Goal: Information Seeking & Learning: Learn about a topic

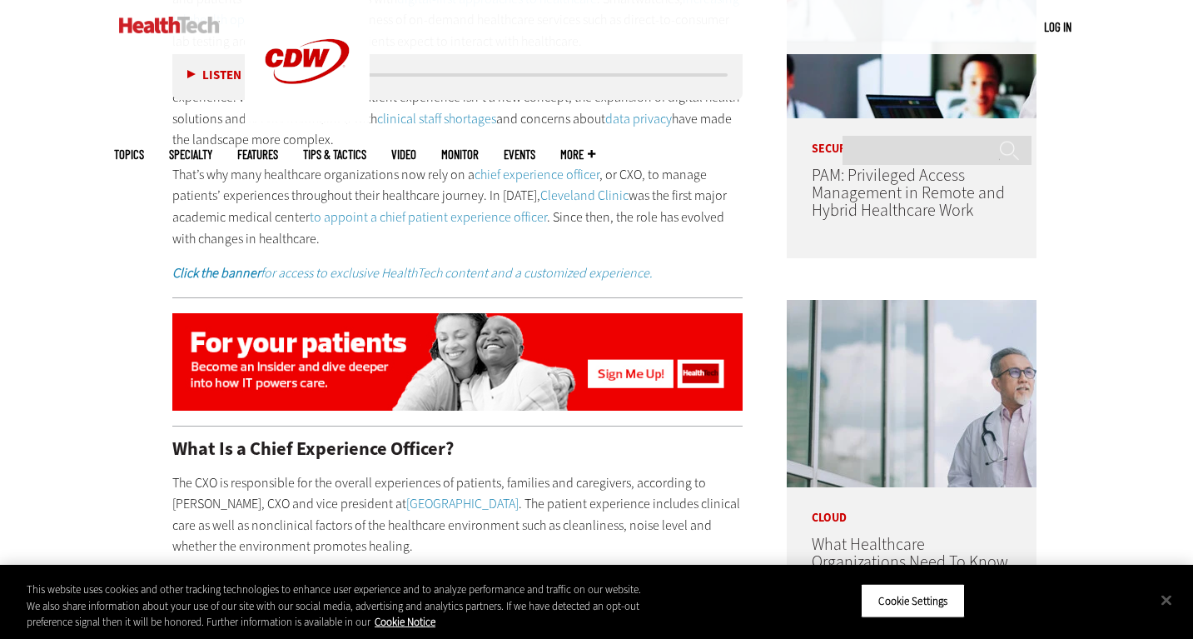
scroll to position [999, 0]
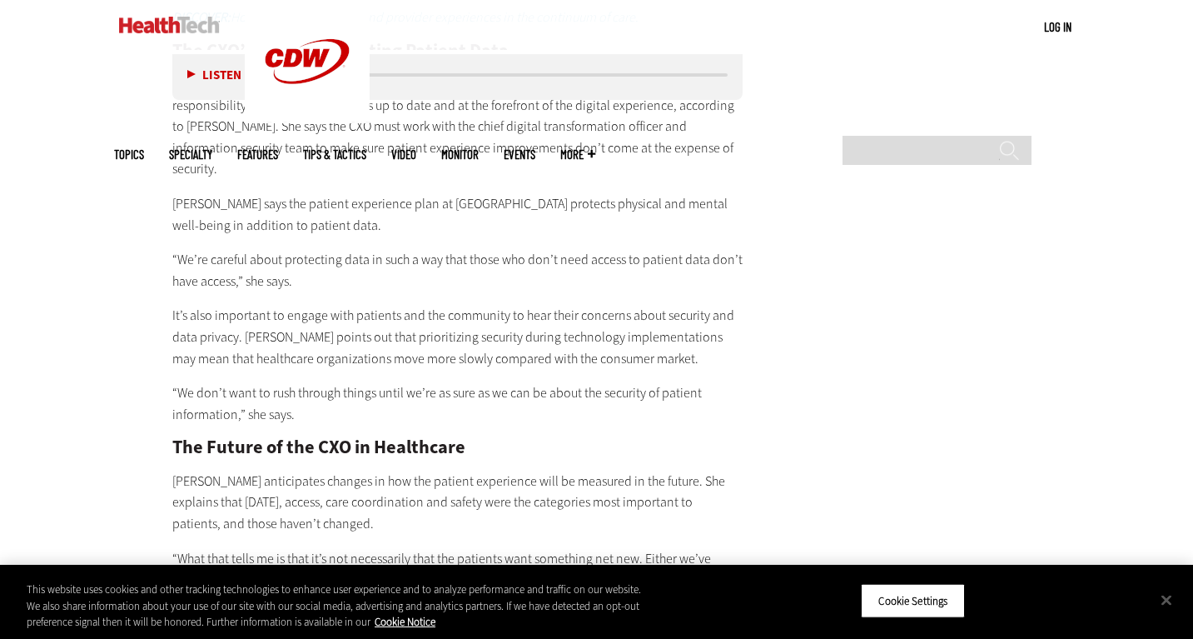
scroll to position [3747, 0]
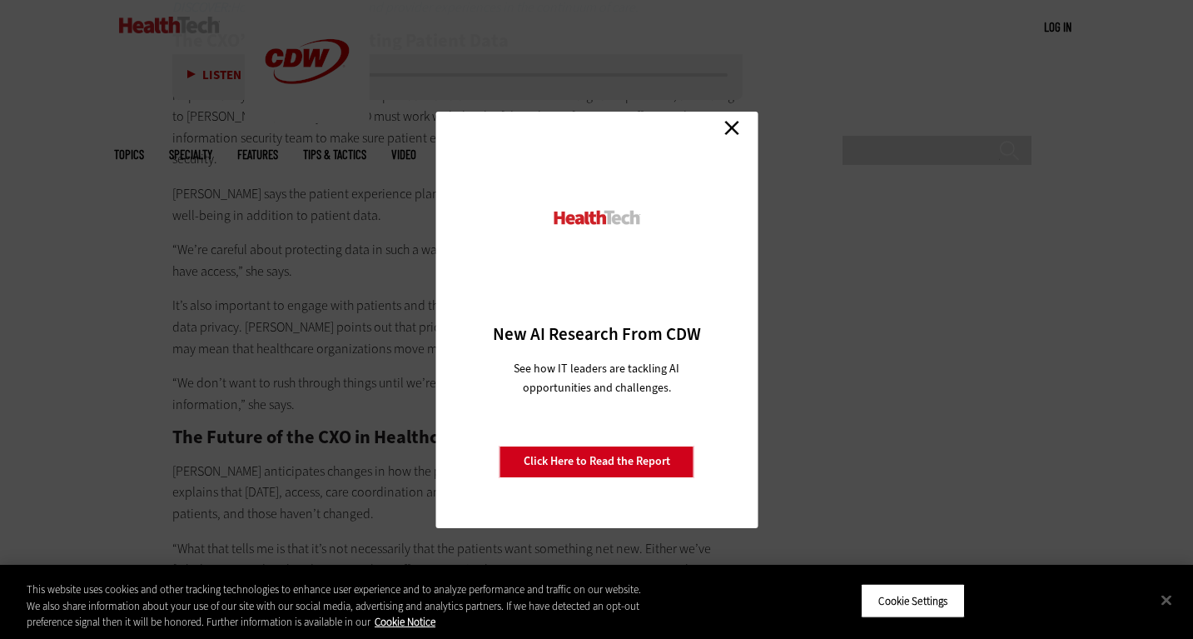
click at [739, 128] on link "Close" at bounding box center [731, 128] width 25 height 25
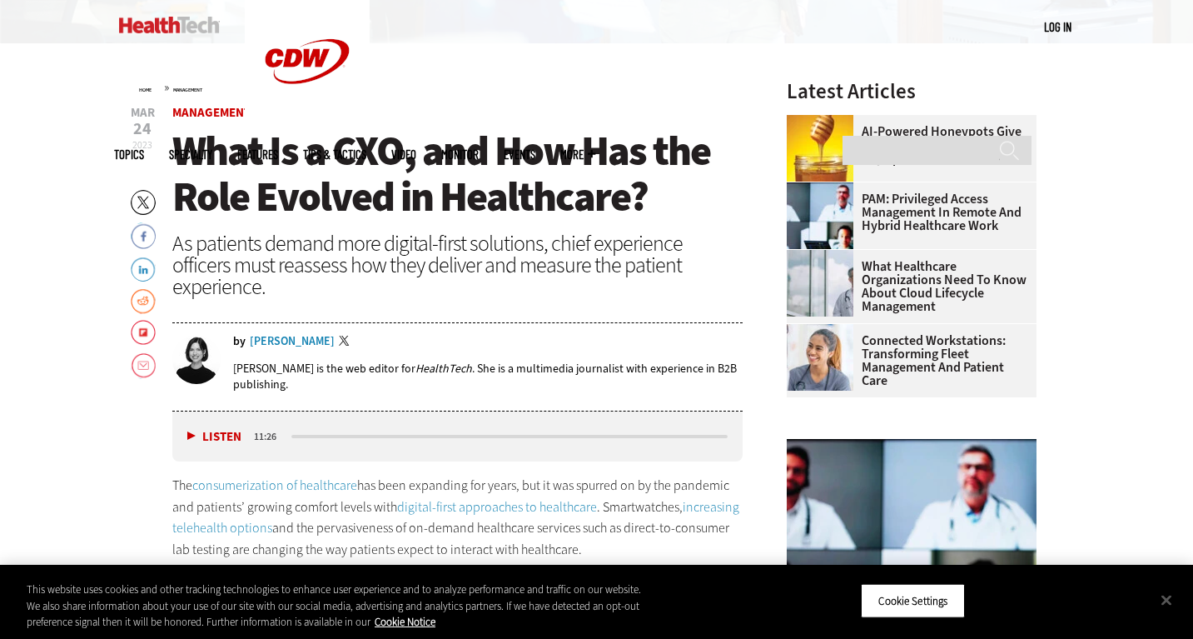
scroll to position [416, 0]
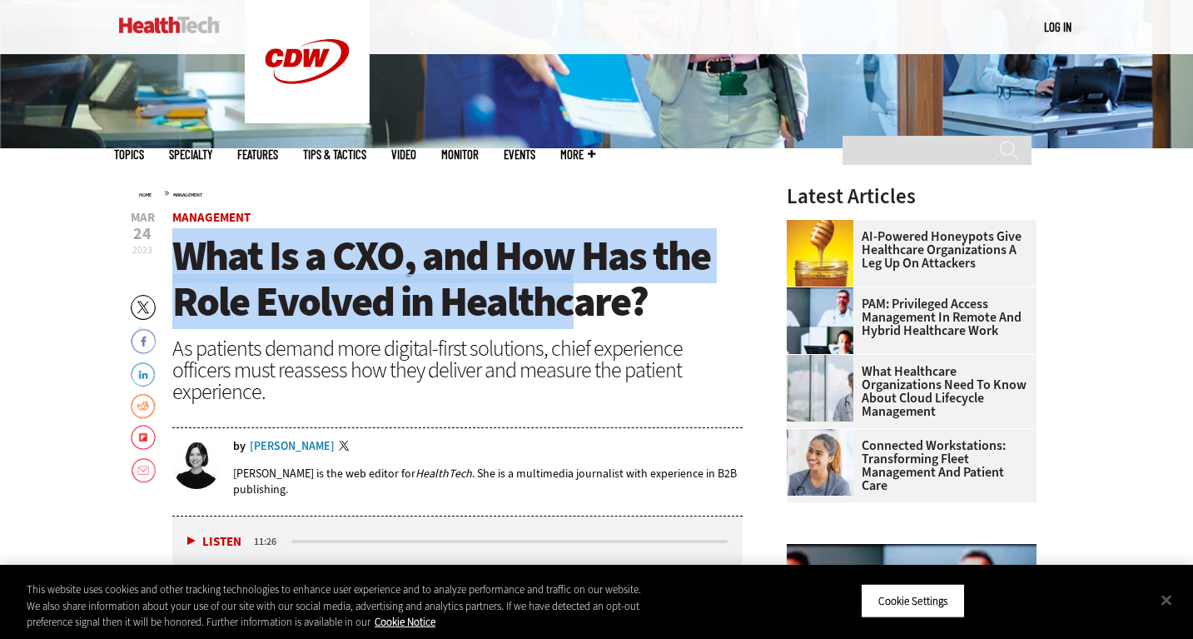
drag, startPoint x: 178, startPoint y: 253, endPoint x: 584, endPoint y: 311, distance: 409.5
click at [583, 311] on span "What Is a CXO, and How Has the Role Evolved in Healthcare?" at bounding box center [441, 278] width 538 height 101
click at [639, 301] on span "What Is a CXO, and How Has the Role Evolved in Healthcare?" at bounding box center [441, 278] width 538 height 101
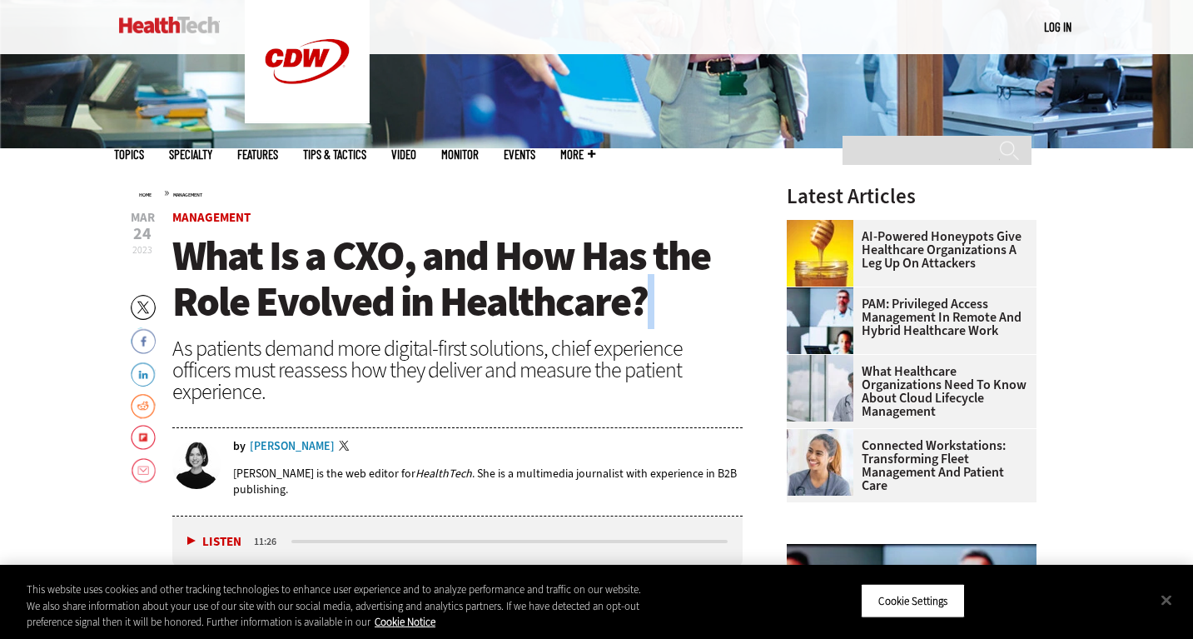
click at [639, 301] on span "What Is a CXO, and How Has the Role Evolved in Healthcare?" at bounding box center [441, 278] width 538 height 101
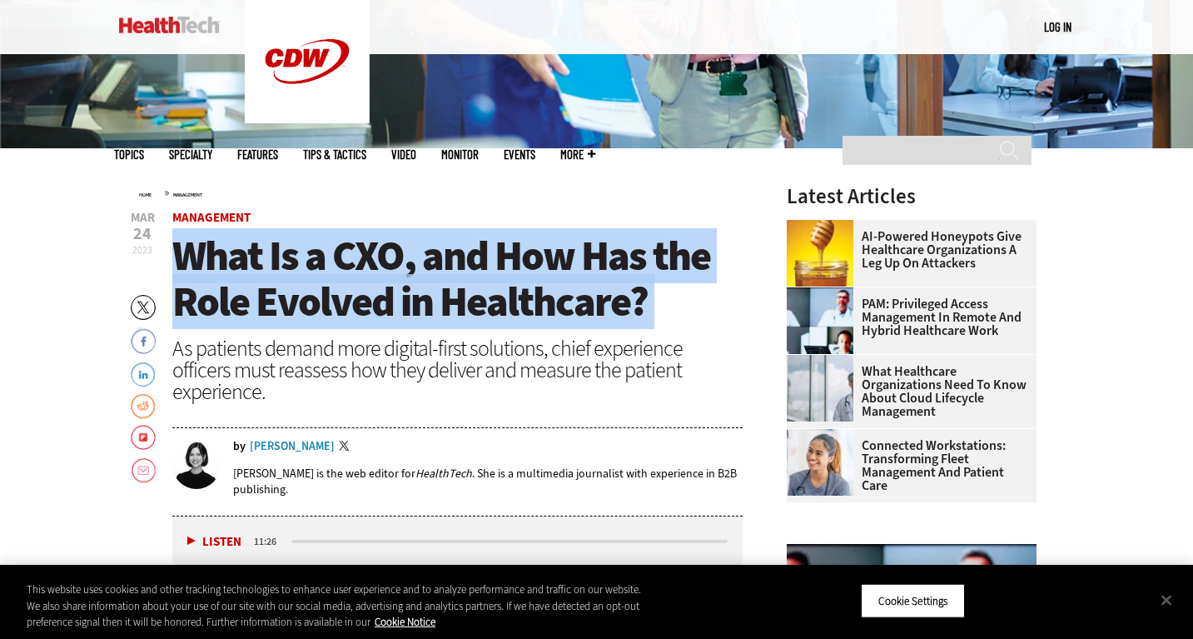
click at [640, 301] on span "What Is a CXO, and How Has the Role Evolved in Healthcare?" at bounding box center [441, 278] width 538 height 101
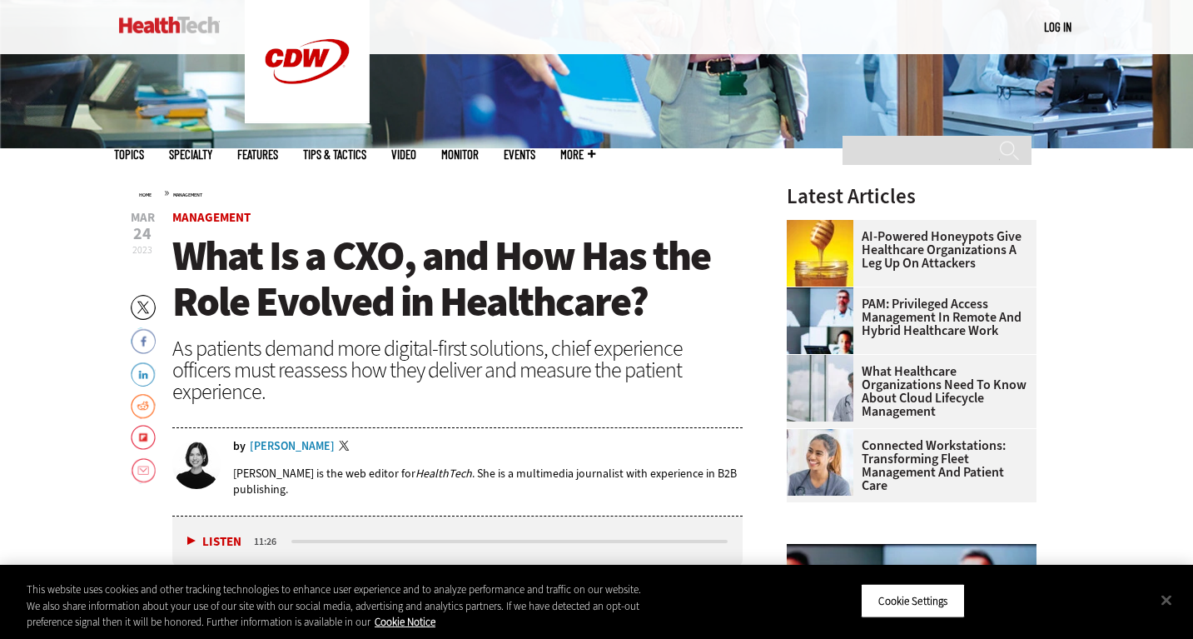
click at [446, 371] on div "As patients demand more digital-first solutions, chief experience officers must…" at bounding box center [457, 369] width 571 height 65
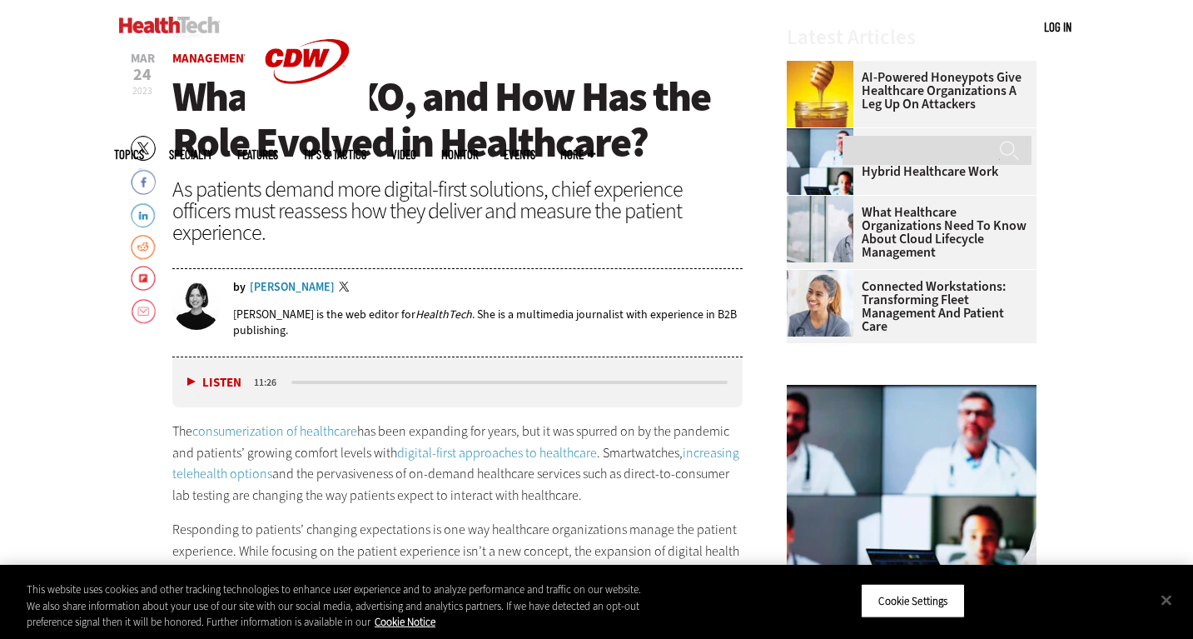
scroll to position [583, 0]
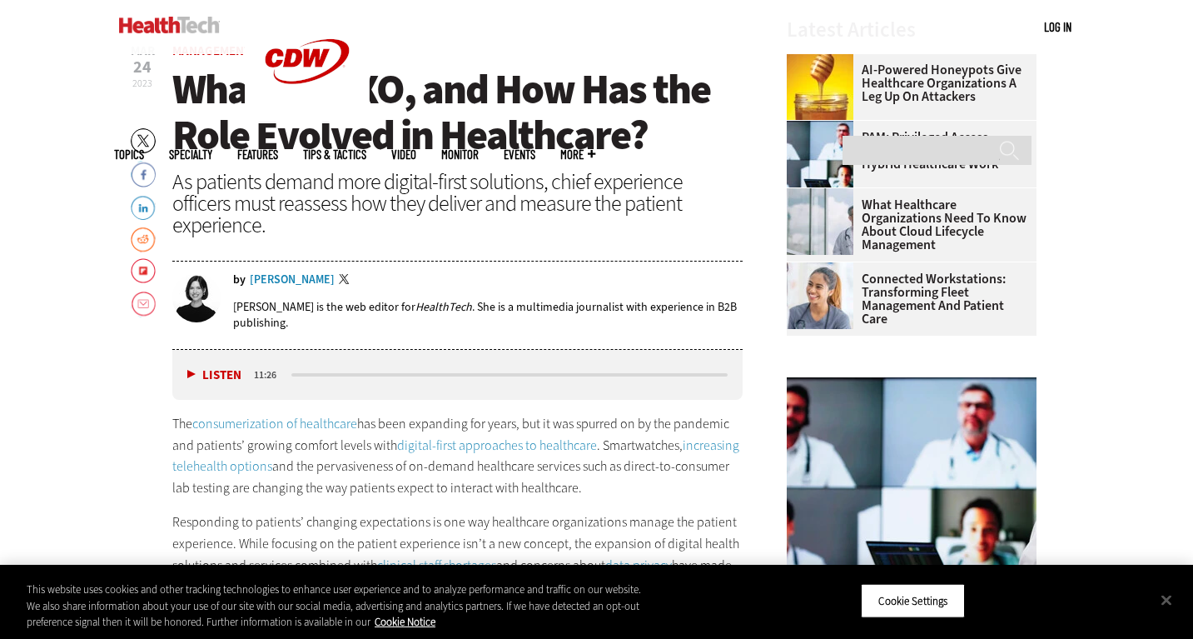
click at [183, 351] on div "Listen Pause 11:26" at bounding box center [457, 375] width 571 height 50
click at [188, 369] on button "Listen" at bounding box center [214, 375] width 54 height 12
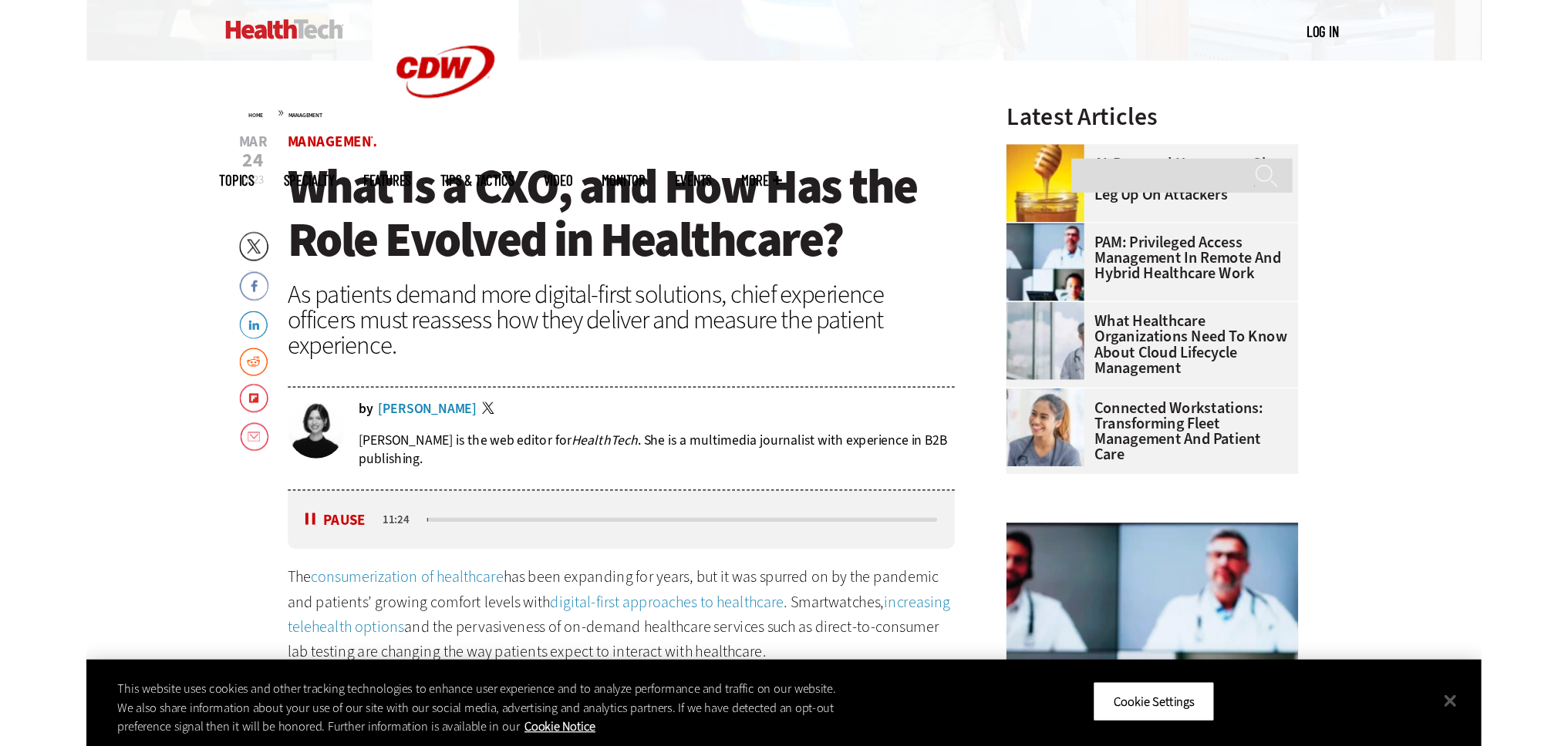
scroll to position [385, 0]
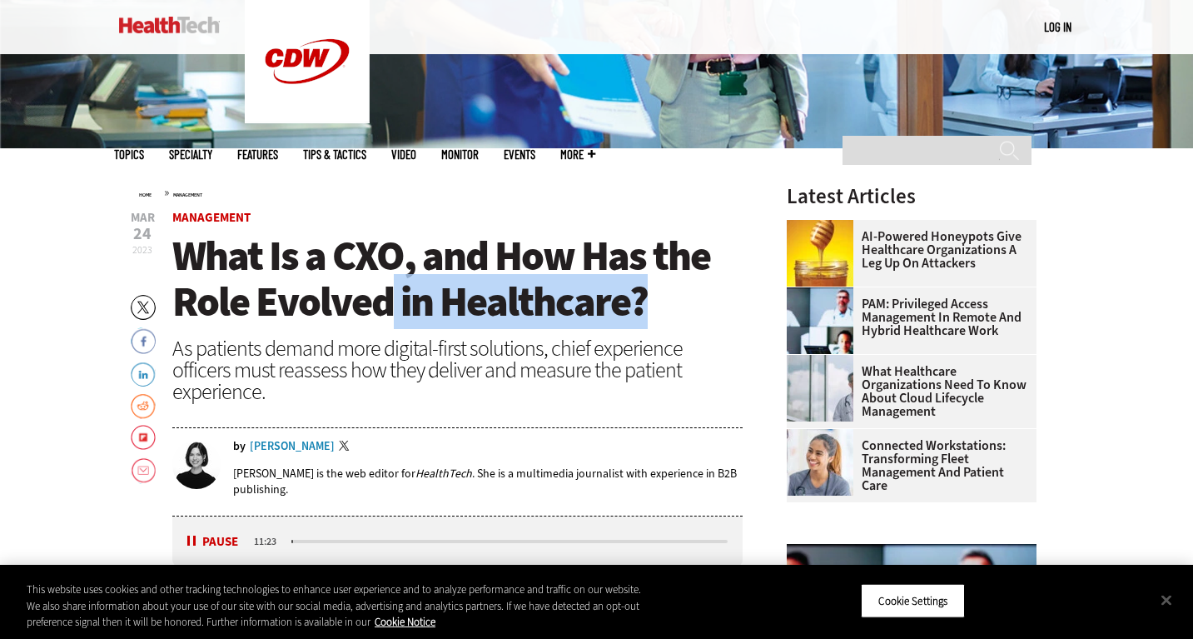
drag, startPoint x: 642, startPoint y: 308, endPoint x: 312, endPoint y: 293, distance: 330.1
click at [360, 296] on span "What Is a CXO, and How Has the Role Evolved in Healthcare?" at bounding box center [441, 278] width 538 height 101
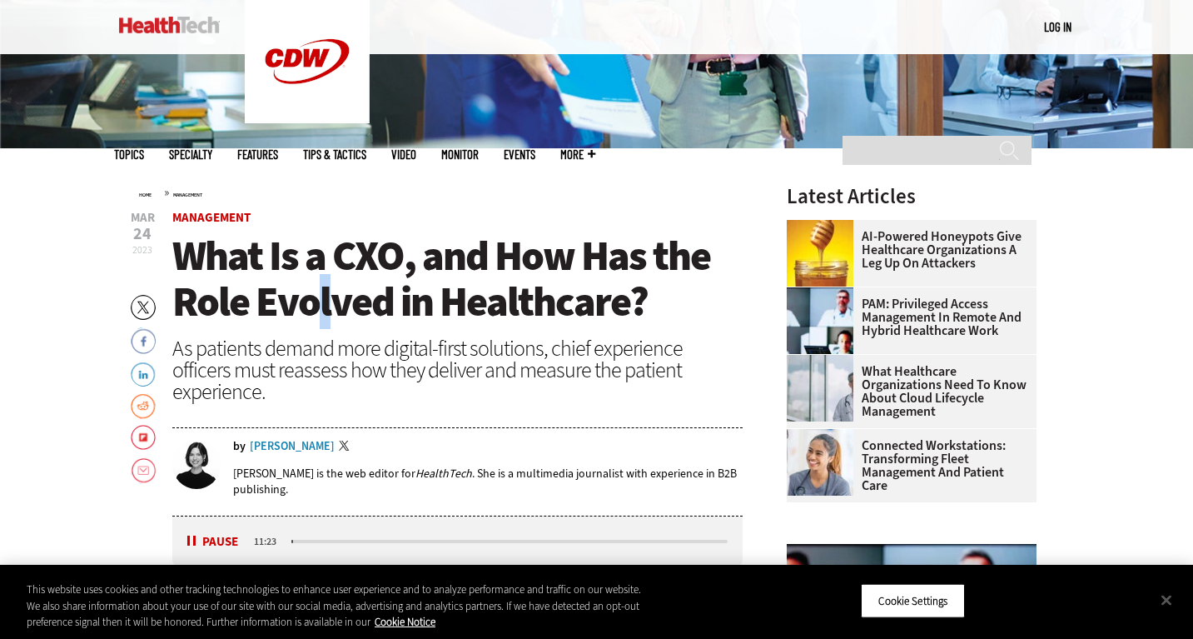
drag, startPoint x: 312, startPoint y: 293, endPoint x: 284, endPoint y: 290, distance: 28.5
click at [305, 292] on span "What Is a CXO, and How Has the Role Evolved in Healthcare?" at bounding box center [441, 278] width 538 height 101
drag, startPoint x: 284, startPoint y: 290, endPoint x: 241, endPoint y: 281, distance: 44.3
click at [271, 287] on span "What Is a CXO, and How Has the Role Evolved in Healthcare?" at bounding box center [441, 278] width 538 height 101
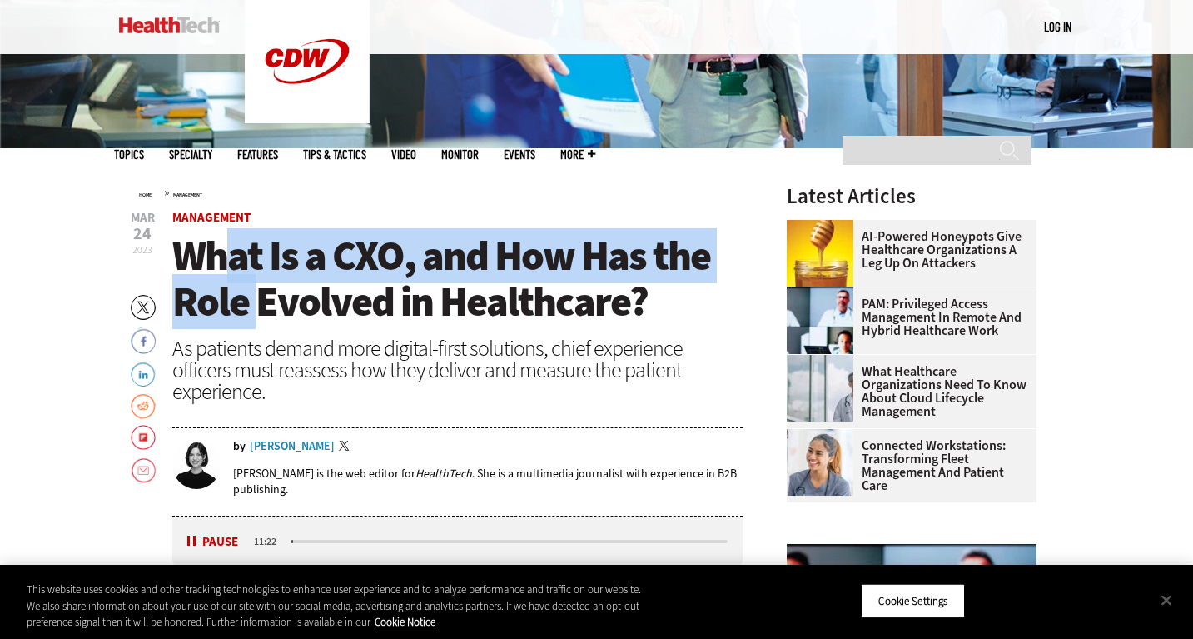
drag, startPoint x: 241, startPoint y: 281, endPoint x: 206, endPoint y: 276, distance: 35.3
click at [225, 278] on span "What Is a CXO, and How Has the Role Evolved in Healthcare?" at bounding box center [441, 278] width 538 height 101
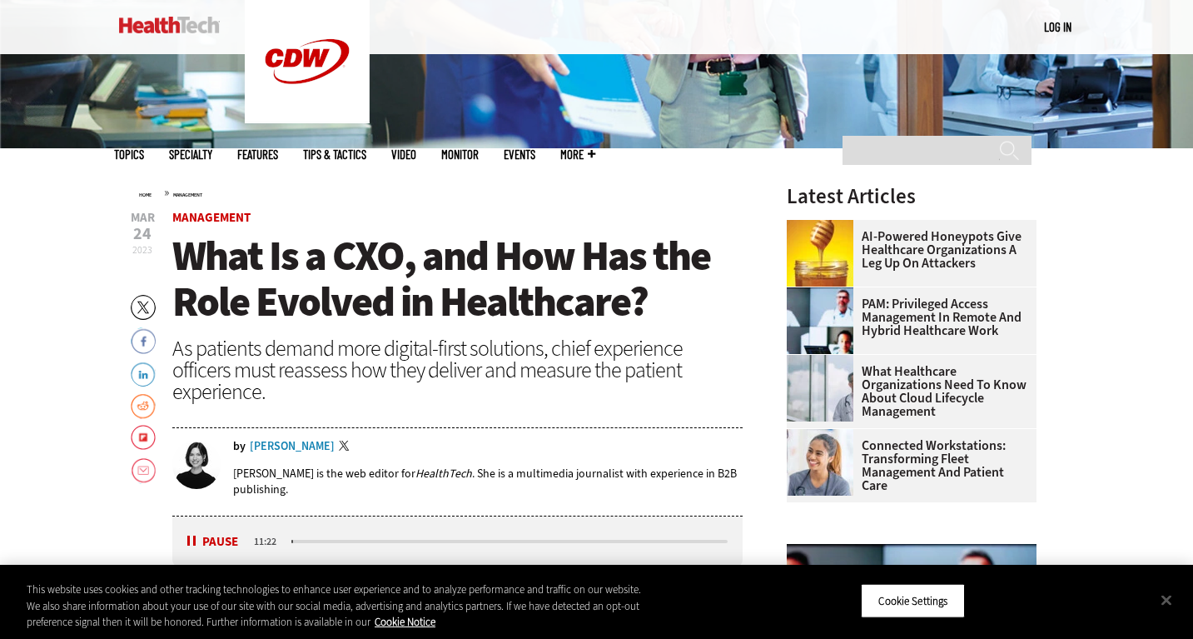
click at [196, 270] on span "What Is a CXO, and How Has the Role Evolved in Healthcare?" at bounding box center [441, 278] width 538 height 101
click at [192, 266] on span "What Is a CXO, and How Has the Role Evolved in Healthcare?" at bounding box center [441, 278] width 538 height 101
click at [182, 247] on span "What Is a CXO, and How Has the Role Evolved in Healthcare?" at bounding box center [441, 278] width 538 height 101
click at [615, 309] on span "What Is a CXO, and How Has the Role Evolved in Healthcare?" at bounding box center [441, 278] width 538 height 101
click at [639, 308] on span "What Is a CXO, and How Has the Role Evolved in Healthcare?" at bounding box center [441, 278] width 538 height 101
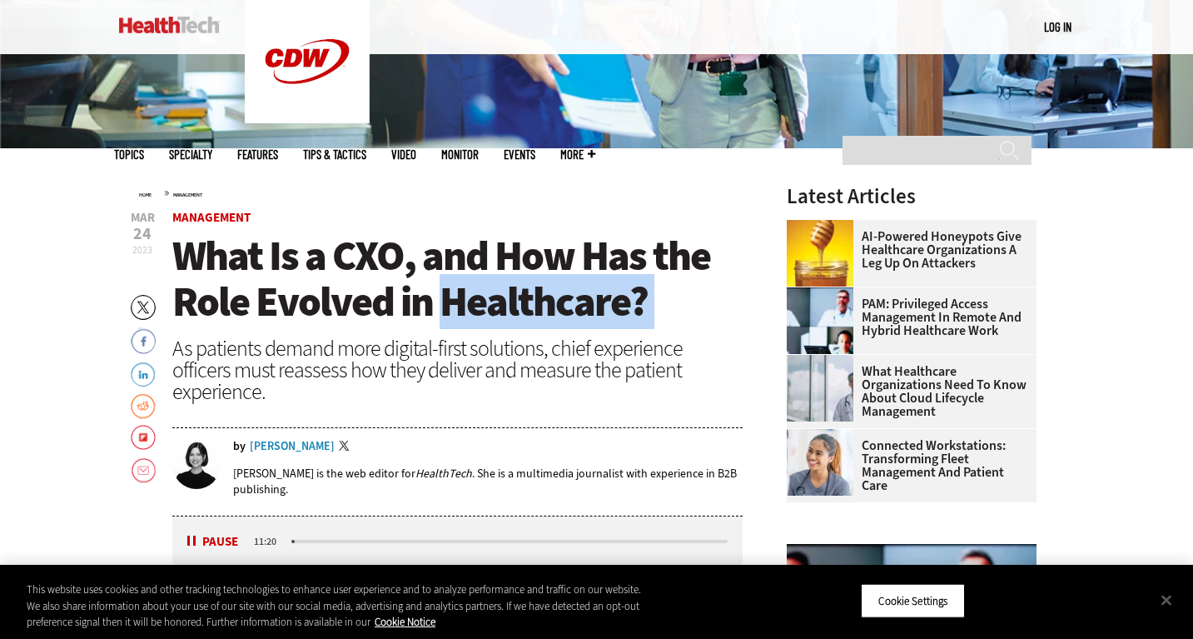
drag, startPoint x: 639, startPoint y: 308, endPoint x: 474, endPoint y: 291, distance: 166.6
click at [515, 296] on span "What Is a CXO, and How Has the Role Evolved in Healthcare?" at bounding box center [441, 278] width 538 height 101
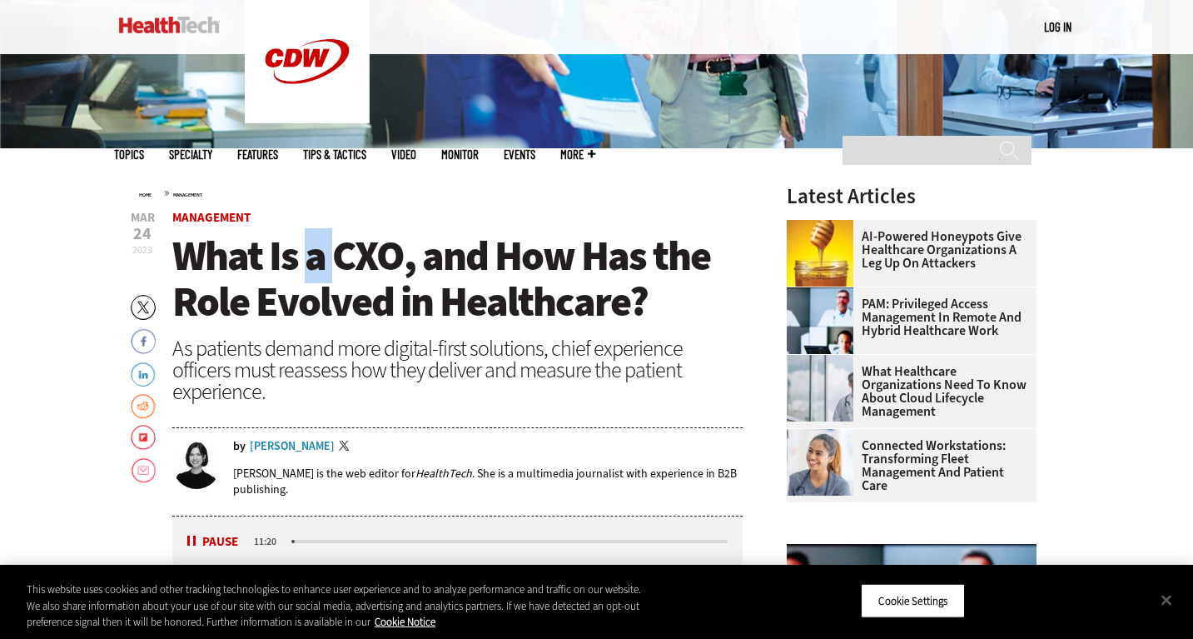
click at [304, 283] on span "What Is a CXO, and How Has the Role Evolved in Healthcare?" at bounding box center [441, 278] width 538 height 101
click at [231, 270] on span "What Is a CXO, and How Has the Role Evolved in Healthcare?" at bounding box center [441, 278] width 538 height 101
click at [196, 260] on span "What Is a CXO, and How Has the Role Evolved in Healthcare?" at bounding box center [441, 278] width 538 height 101
drag, startPoint x: 643, startPoint y: 310, endPoint x: 630, endPoint y: 306, distance: 13.2
click at [642, 310] on span "What Is a CXO, and How Has the Role Evolved in Healthcare?" at bounding box center [441, 278] width 538 height 101
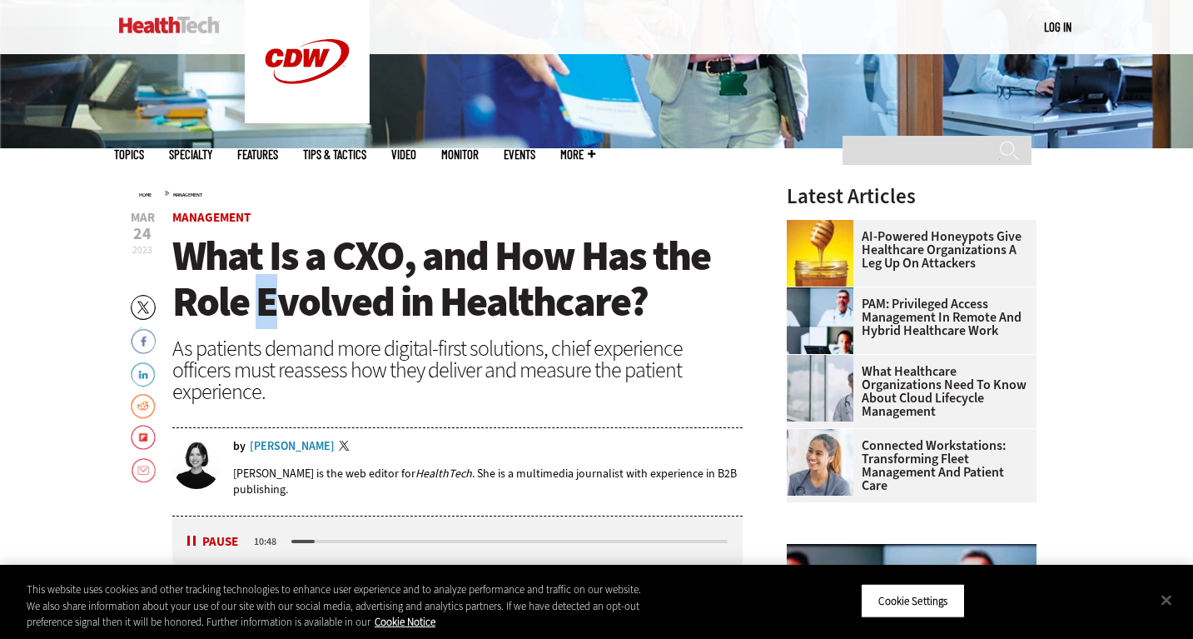
click at [260, 286] on span "What Is a CXO, and How Has the Role Evolved in Healthcare?" at bounding box center [441, 278] width 538 height 101
click at [182, 260] on span "What Is a CXO, and How Has the Role Evolved in Healthcare?" at bounding box center [441, 278] width 538 height 101
drag, startPoint x: 182, startPoint y: 260, endPoint x: 261, endPoint y: 267, distance: 79.5
click at [216, 265] on span "What Is a CXO, and How Has the Role Evolved in Healthcare?" at bounding box center [441, 278] width 538 height 101
drag, startPoint x: 514, startPoint y: 292, endPoint x: 597, endPoint y: 311, distance: 85.4
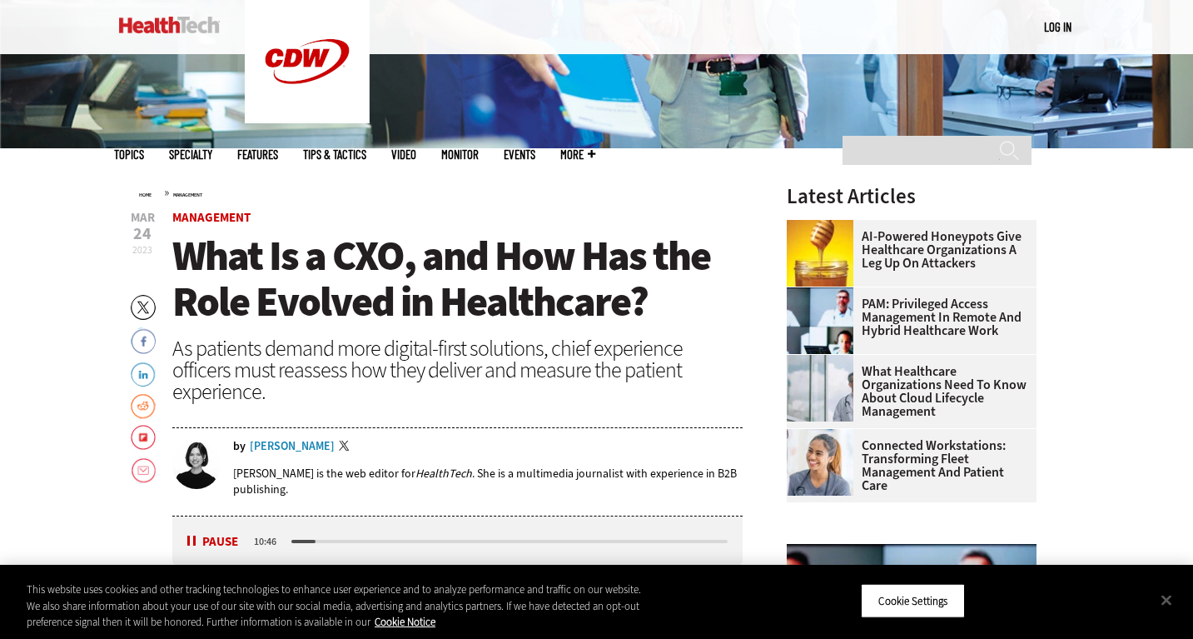
click at [518, 295] on span "What Is a CXO, and How Has the Role Evolved in Healthcare?" at bounding box center [441, 278] width 538 height 101
drag, startPoint x: 657, startPoint y: 307, endPoint x: 635, endPoint y: 304, distance: 21.9
click at [639, 304] on h1 "What Is a CXO, and How Has the Role Evolved in Healthcare?" at bounding box center [457, 279] width 571 height 92
click at [626, 303] on span "What Is a CXO, and How Has the Role Evolved in Healthcare?" at bounding box center [441, 278] width 538 height 101
click at [640, 303] on span "What Is a CXO, and How Has the Role Evolved in Healthcare?" at bounding box center [441, 278] width 538 height 101
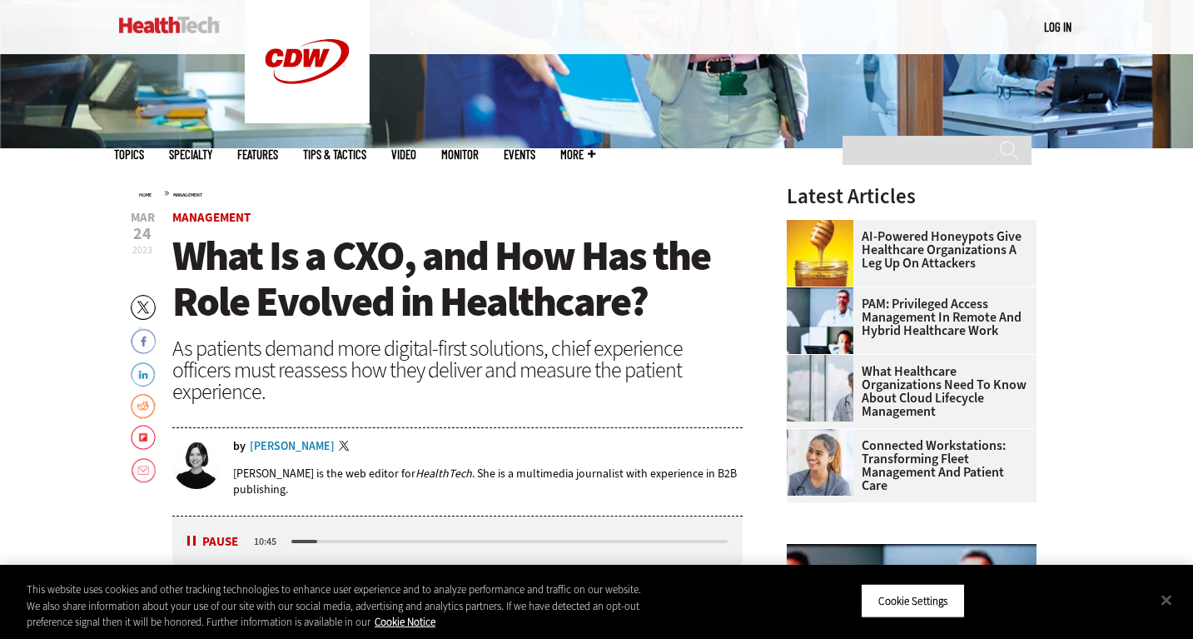
click at [587, 305] on span "What Is a CXO, and How Has the Role Evolved in Healthcare?" at bounding box center [441, 278] width 538 height 101
drag, startPoint x: 1167, startPoint y: 599, endPoint x: 1156, endPoint y: 596, distance: 11.3
click at [1167, 599] on button "Close" at bounding box center [1166, 599] width 37 height 37
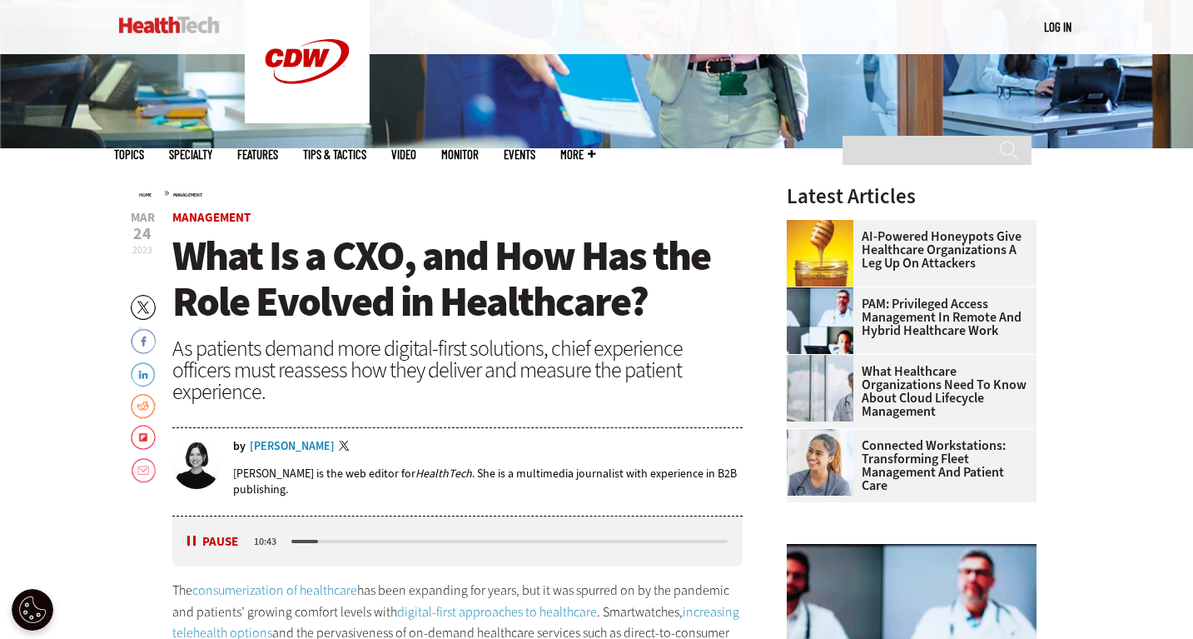
click at [636, 305] on span "What Is a CXO, and How Has the Role Evolved in Healthcare?" at bounding box center [441, 278] width 538 height 101
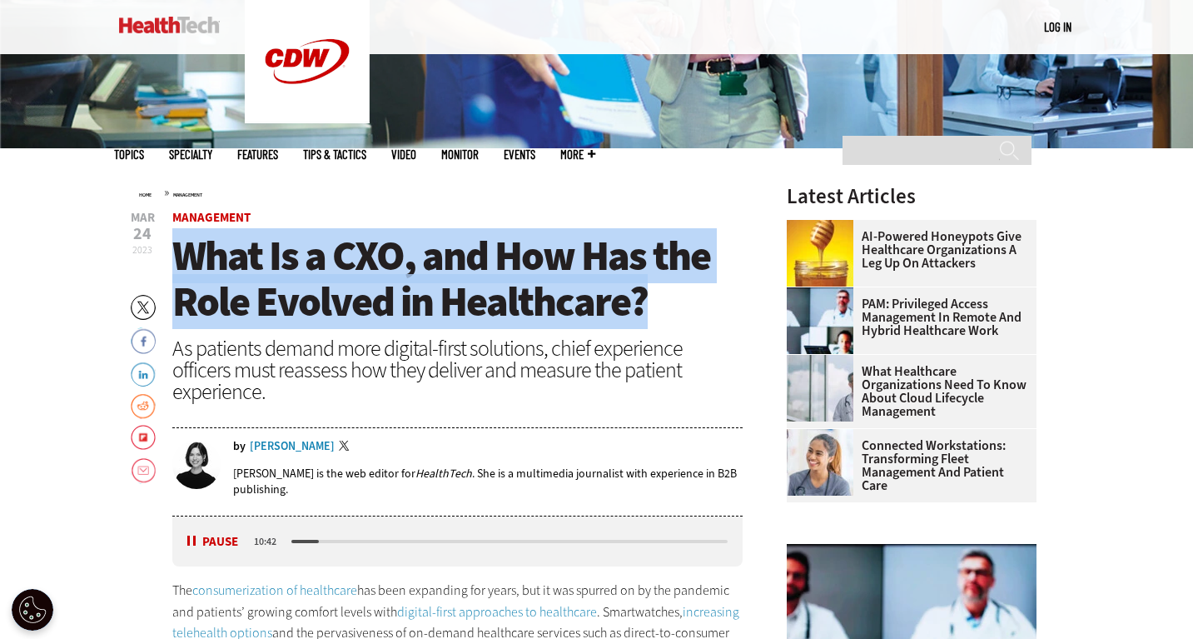
drag, startPoint x: 634, startPoint y: 305, endPoint x: 211, endPoint y: 264, distance: 424.1
click at [211, 264] on span "What Is a CXO, and How Has the Role Evolved in Healthcare?" at bounding box center [441, 278] width 538 height 101
copy span "What Is a CXO, and How Has the Role Evolved in Healthcare?"
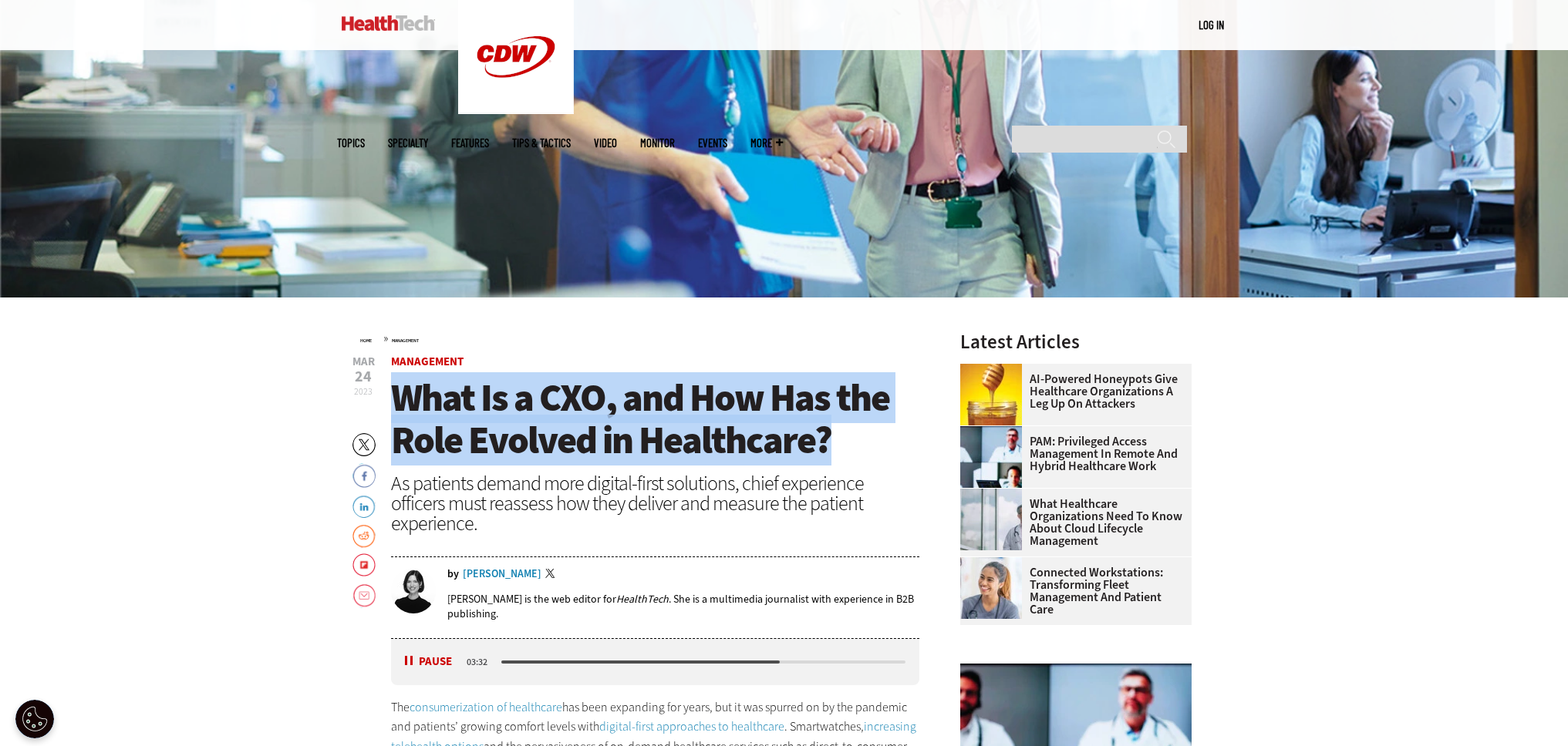
click at [394, 21] on img at bounding box center [388, 23] width 94 height 16
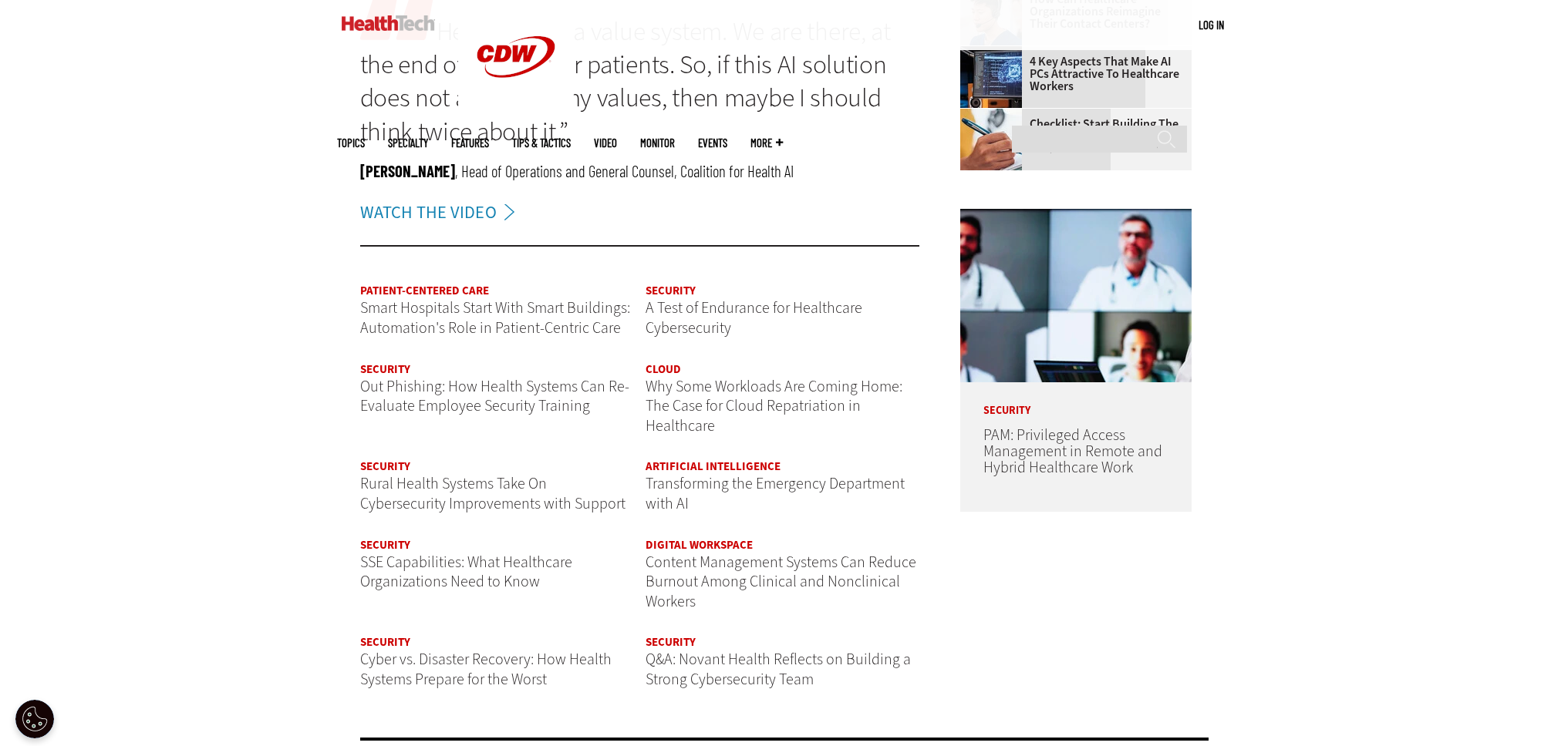
scroll to position [1849, 0]
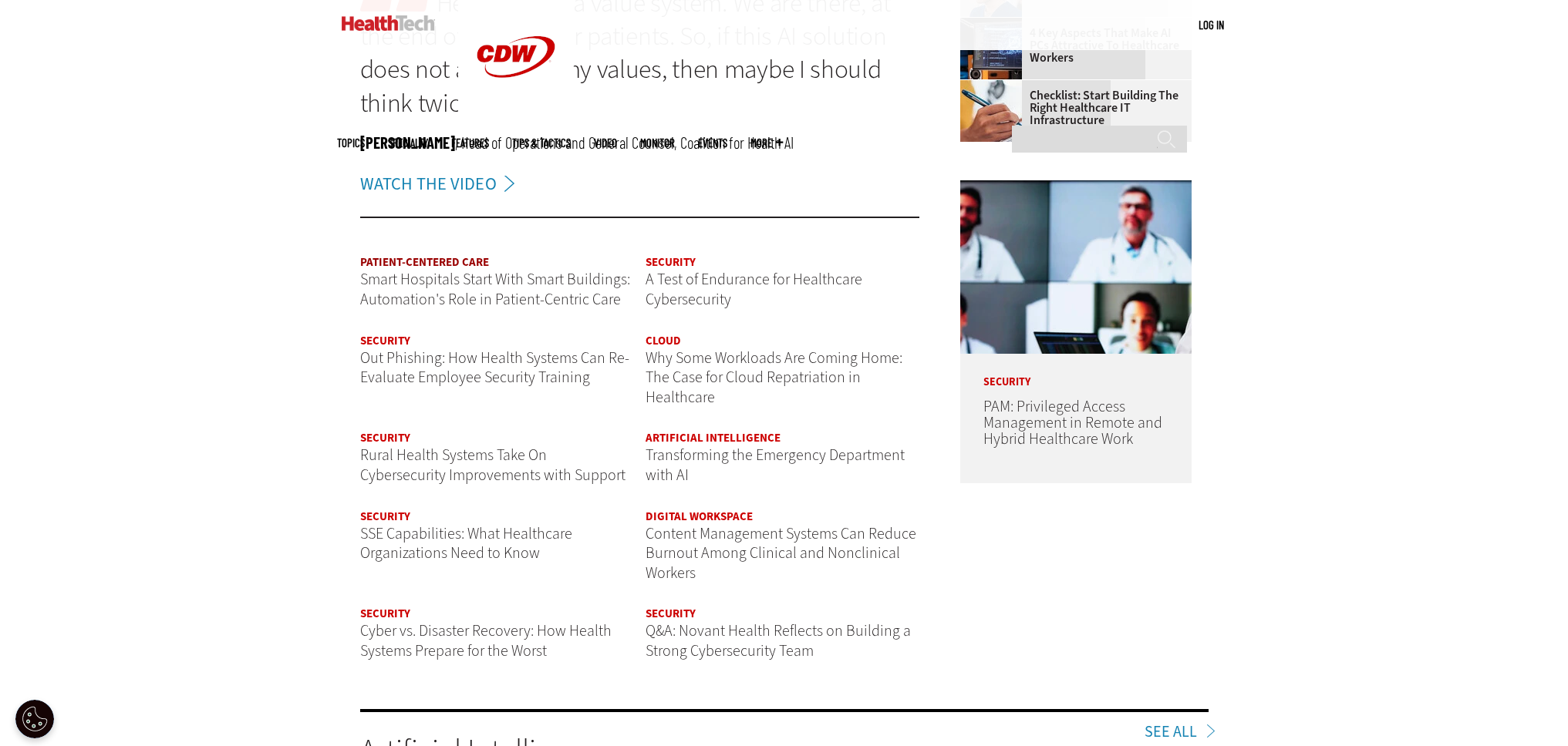
click at [420, 260] on link "Patient-Centered Care" at bounding box center [424, 262] width 129 height 16
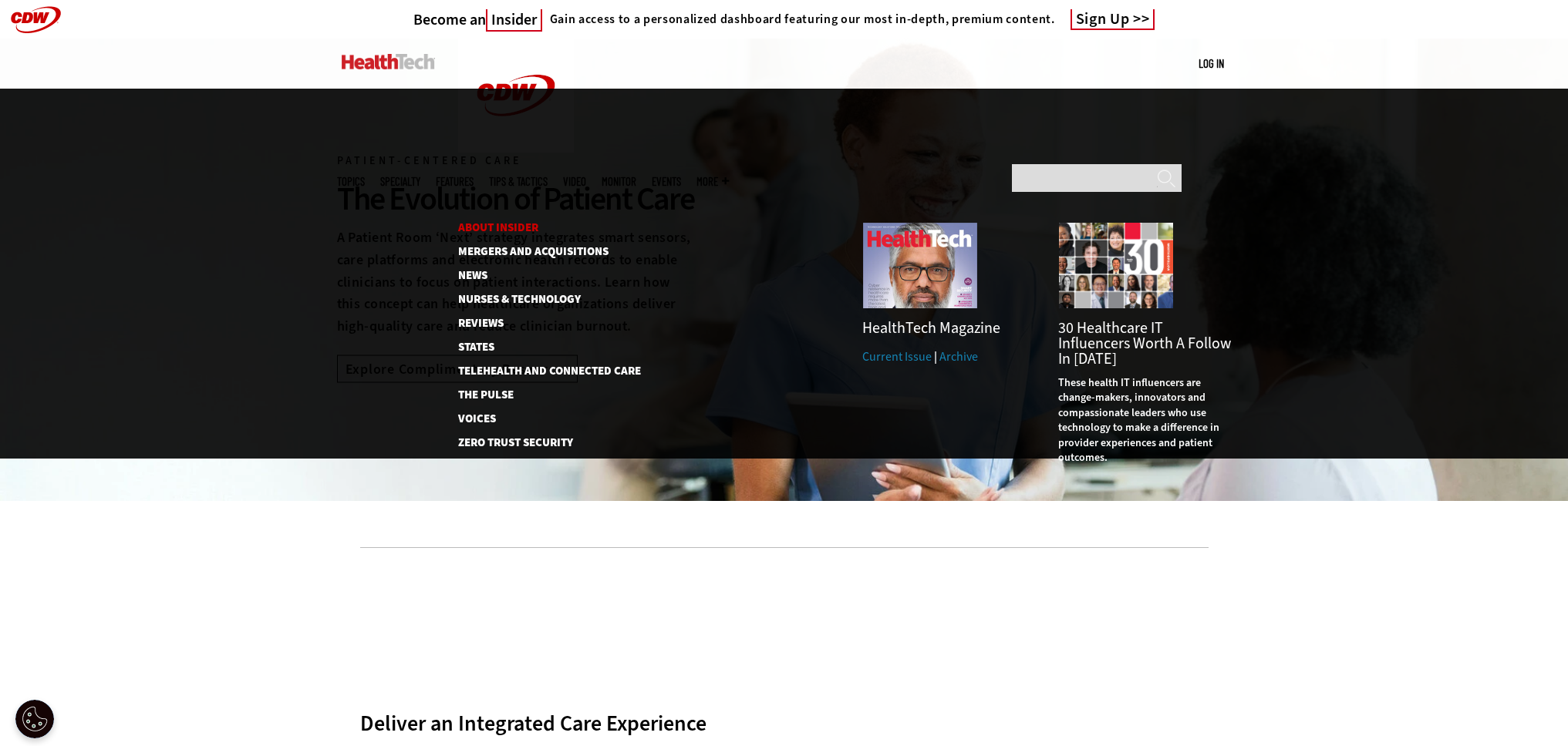
click at [500, 222] on link "About Insider" at bounding box center [541, 228] width 166 height 11
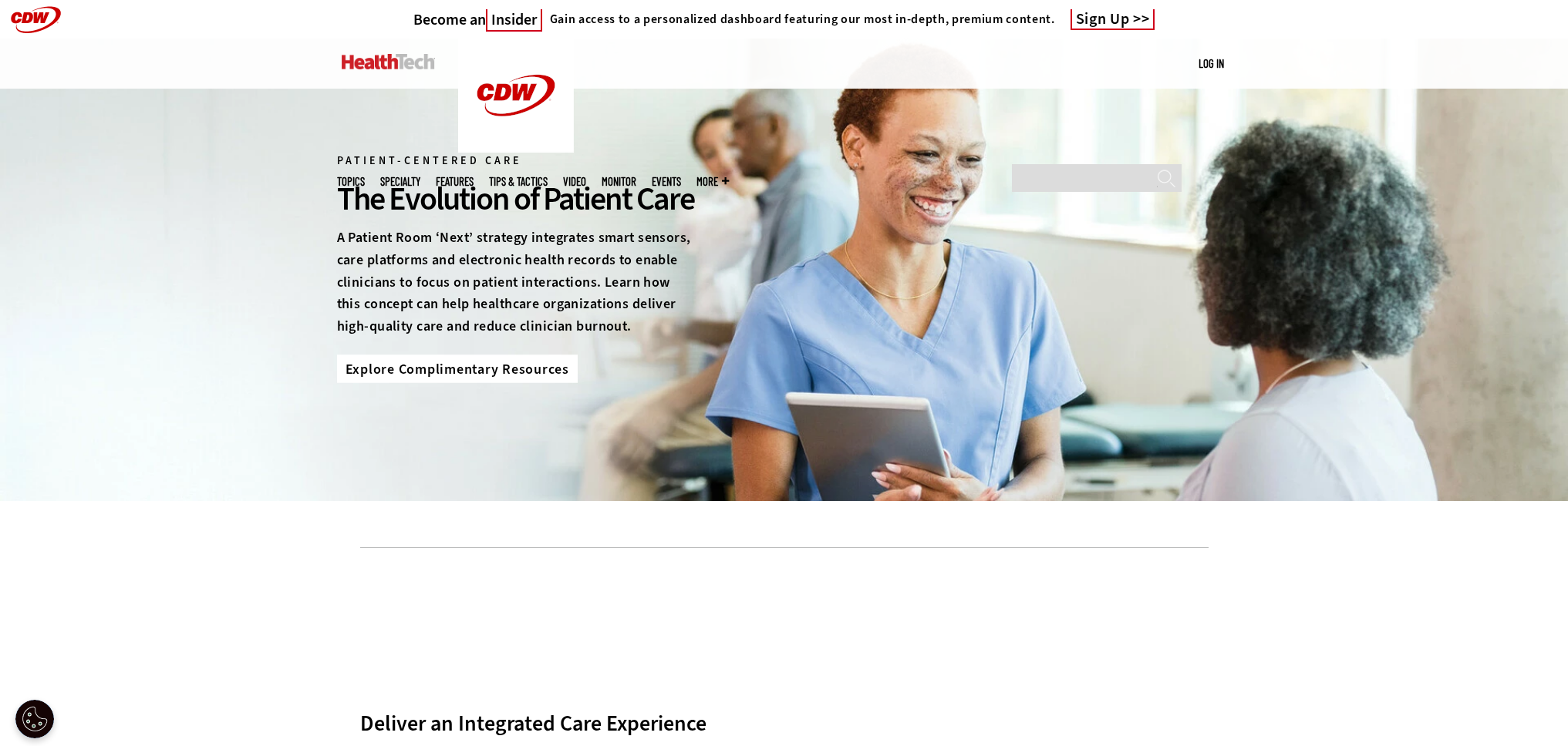
click at [478, 382] on link "Explore Complimentary Resources" at bounding box center [458, 368] width 241 height 28
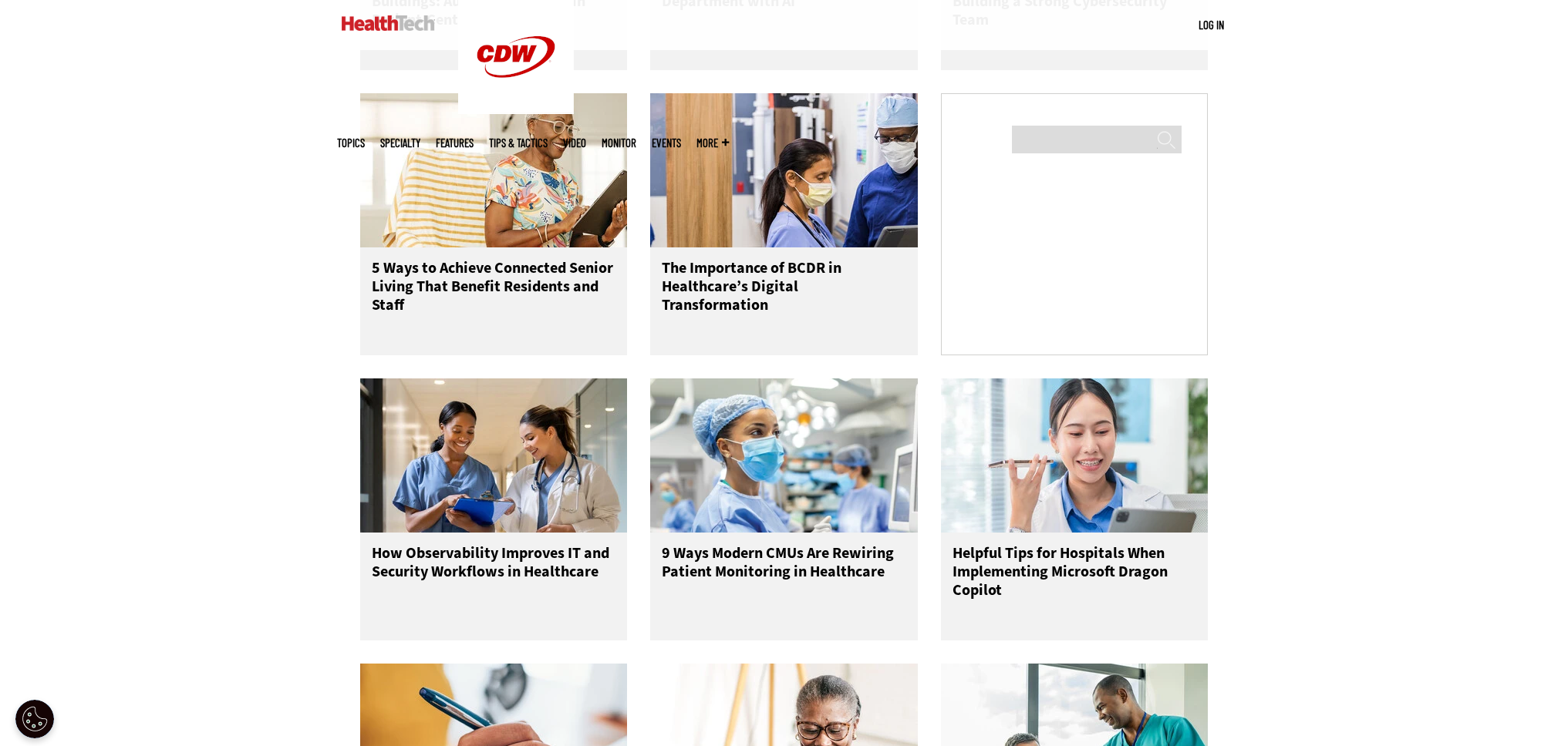
scroll to position [2139, 0]
